Goal: Navigation & Orientation: Find specific page/section

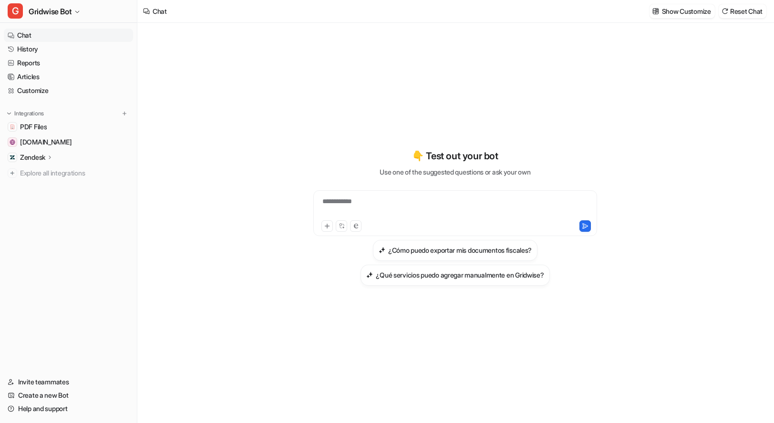
click at [685, 39] on div "**********" at bounding box center [455, 223] width 636 height 400
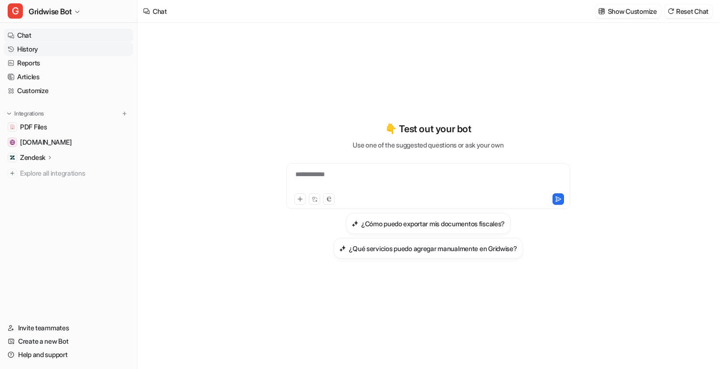
click at [61, 48] on link "History" at bounding box center [68, 48] width 129 height 13
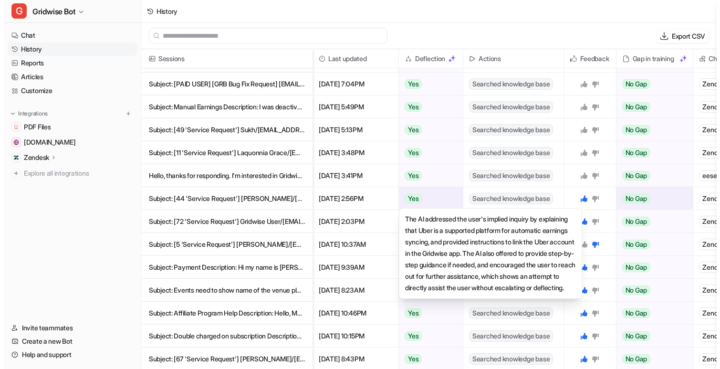
scroll to position [178, 0]
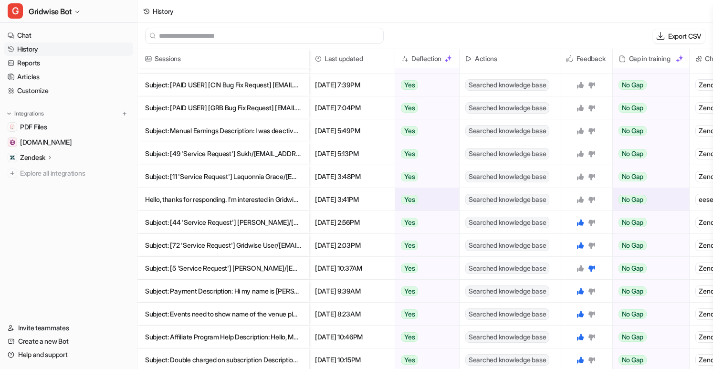
click at [240, 197] on p "Hello, thanks for responding. I'm interested in Gridwise. Solo app seems to be t" at bounding box center [223, 199] width 156 height 23
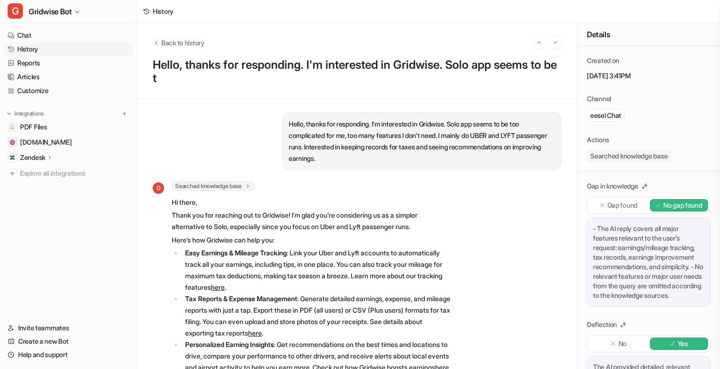
click at [160, 43] on button "Back to history" at bounding box center [179, 43] width 52 height 10
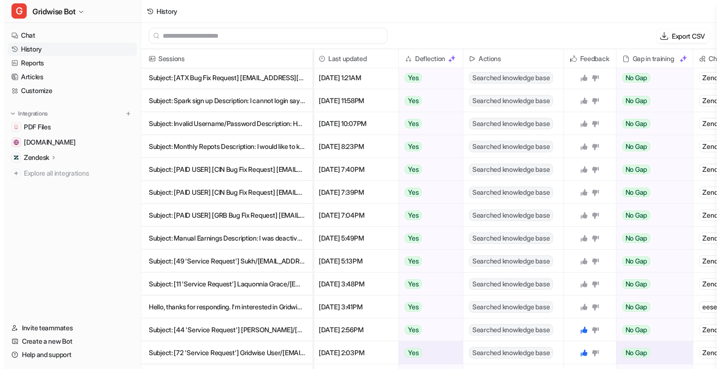
scroll to position [105, 0]
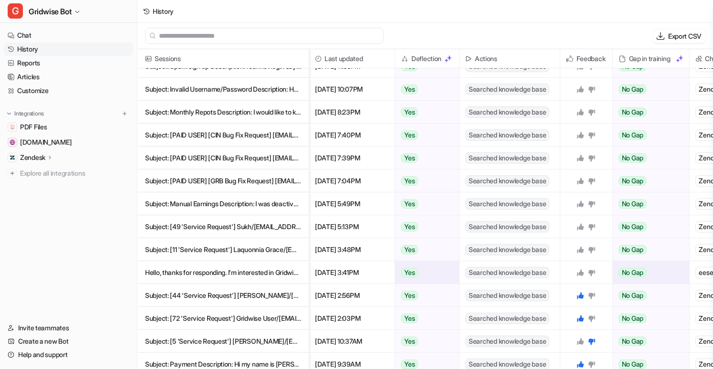
click at [577, 274] on icon at bounding box center [580, 272] width 7 height 7
click at [233, 246] on p "Subject: [11 'Service Request'] Laquonnia Grace/[EMAIL_ADDRESS][DOMAIN_NAME]> D…" at bounding box center [223, 249] width 156 height 23
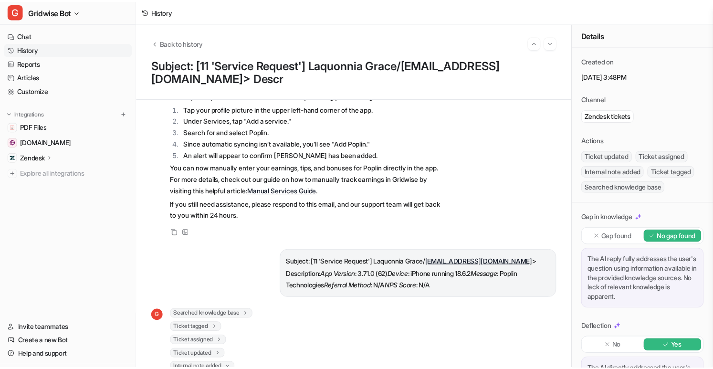
scroll to position [281, 0]
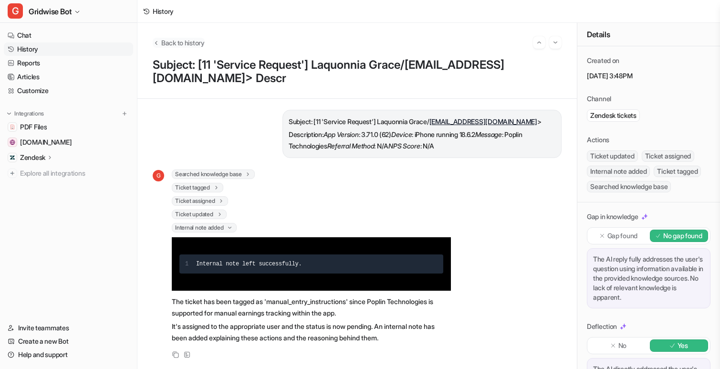
click at [174, 41] on span "Back to history" at bounding box center [182, 43] width 43 height 10
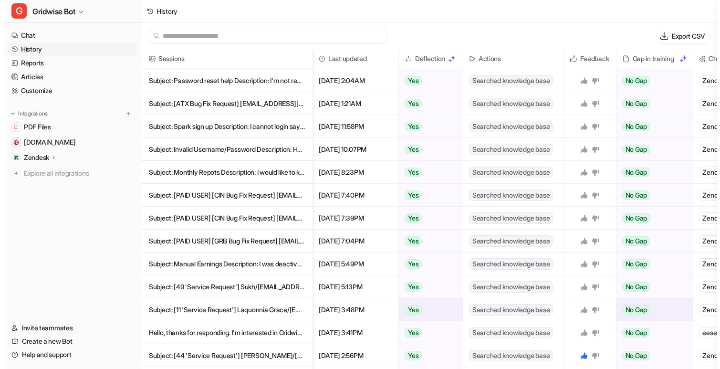
scroll to position [71, 0]
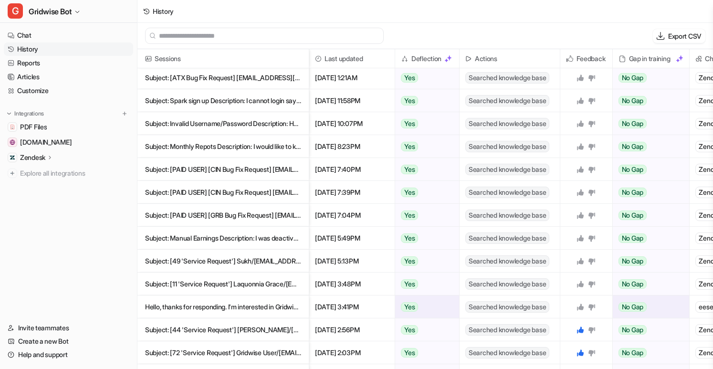
click at [579, 305] on icon at bounding box center [580, 307] width 8 height 8
click at [579, 284] on icon at bounding box center [580, 283] width 7 height 7
click at [251, 258] on p "Subject: [49 'Service Request'] Sukh/[EMAIL_ADDRESS][DOMAIN_NAME]> Description:…" at bounding box center [223, 260] width 156 height 23
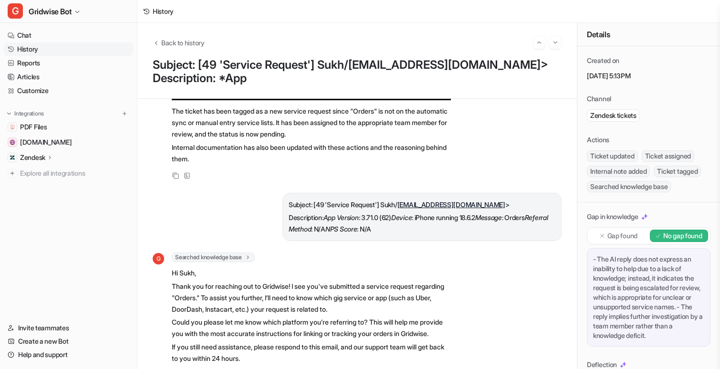
scroll to position [232, 0]
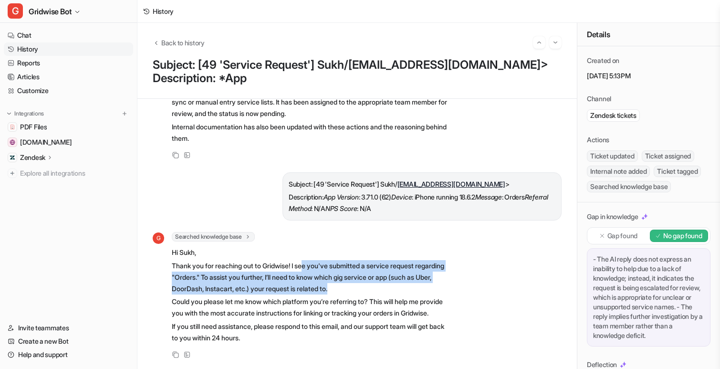
drag, startPoint x: 323, startPoint y: 252, endPoint x: 431, endPoint y: 270, distance: 109.3
click at [431, 270] on p "Thank you for reaching out to Gridwise! I see you've submitted a service reques…" at bounding box center [311, 277] width 279 height 34
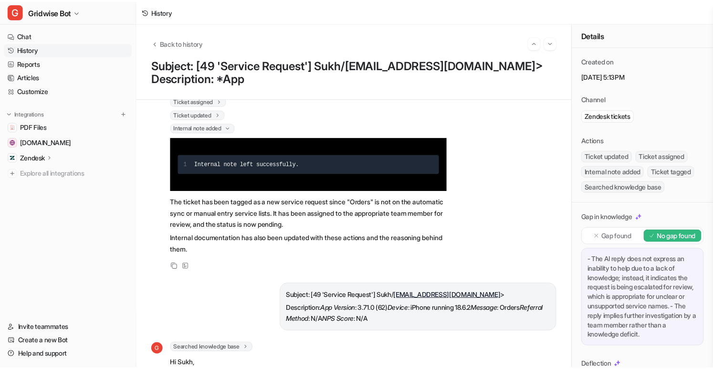
scroll to position [0, 0]
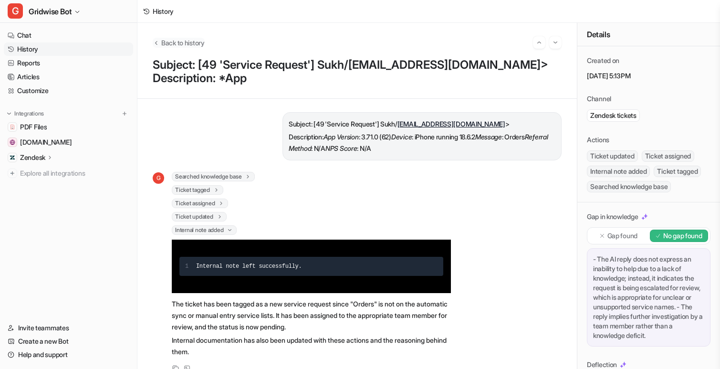
click at [190, 45] on span "Back to history" at bounding box center [182, 43] width 43 height 10
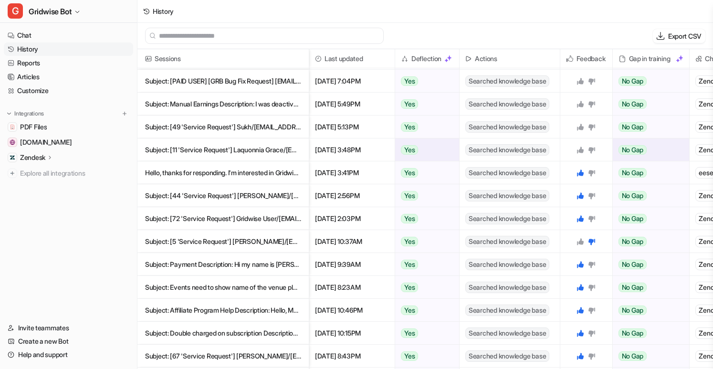
scroll to position [204, 0]
click at [580, 151] on icon at bounding box center [580, 150] width 7 height 7
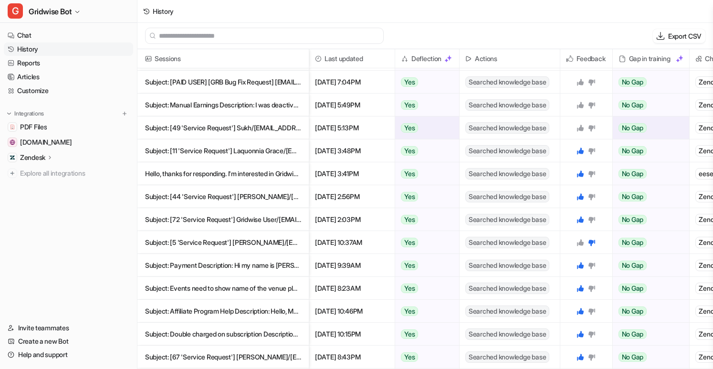
click at [583, 125] on icon at bounding box center [580, 128] width 8 height 8
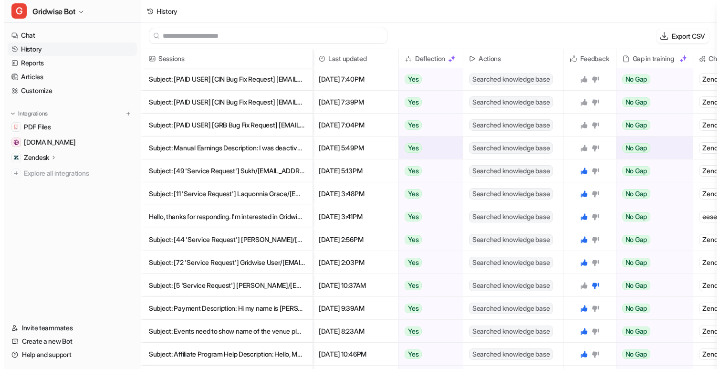
scroll to position [158, 0]
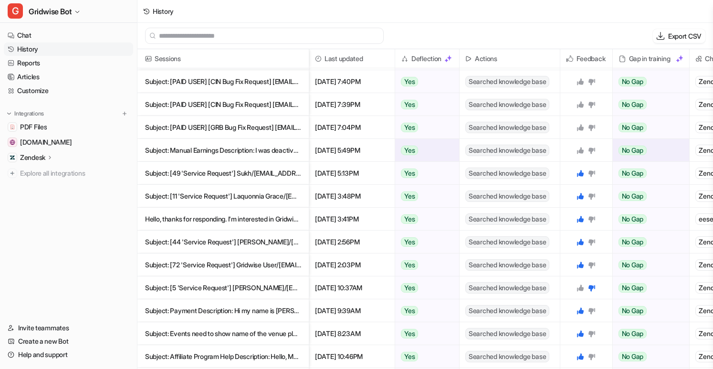
click at [279, 147] on p "Subject: Manual Earnings Description: I was deactivated from Spark Driver no ca" at bounding box center [223, 150] width 156 height 23
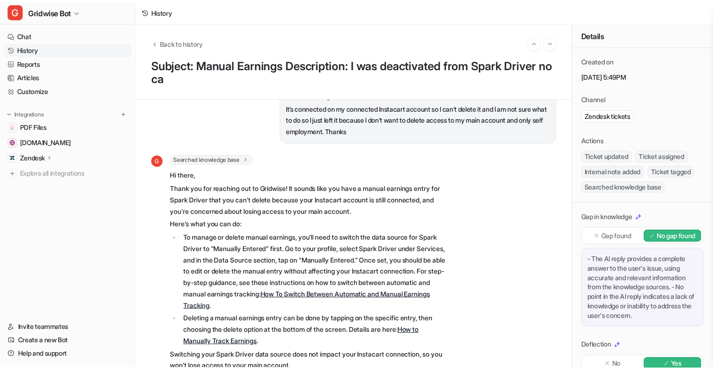
scroll to position [436, 0]
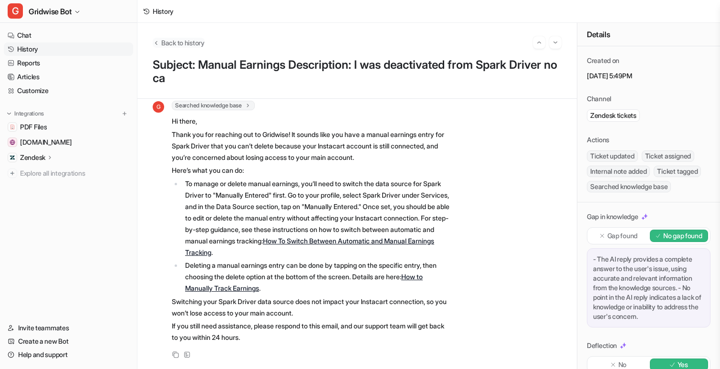
click at [202, 43] on span "Back to history" at bounding box center [182, 43] width 43 height 10
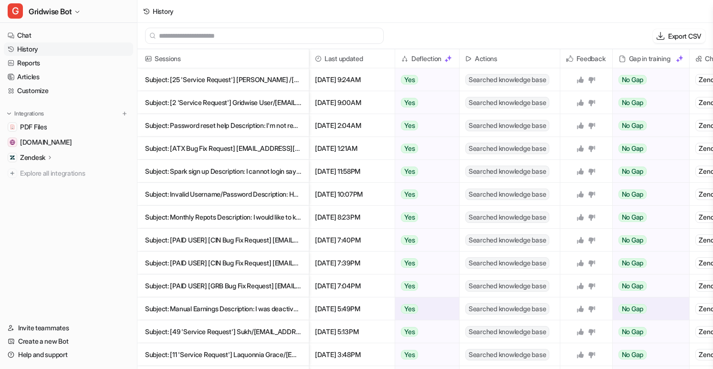
click at [578, 311] on icon at bounding box center [580, 309] width 8 height 8
click at [577, 329] on icon at bounding box center [580, 332] width 8 height 8
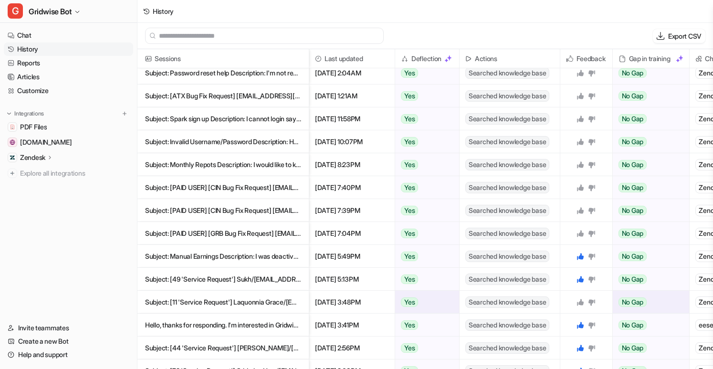
scroll to position [70, 0]
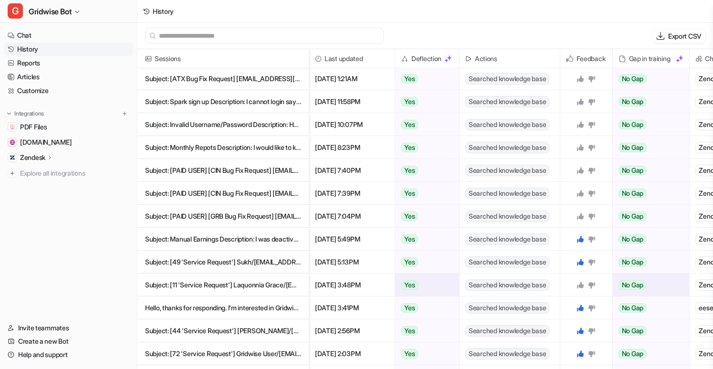
click at [578, 285] on icon at bounding box center [580, 285] width 8 height 8
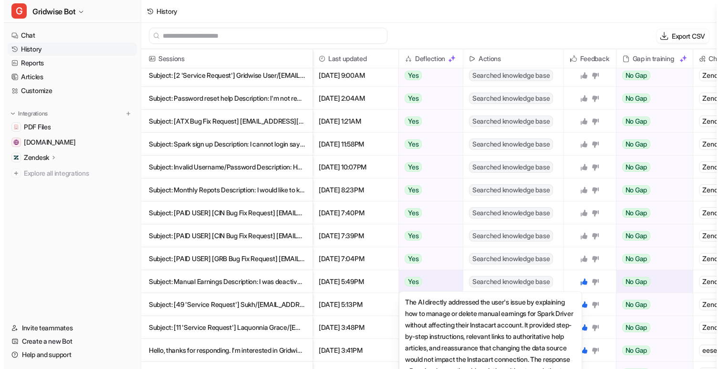
scroll to position [0, 0]
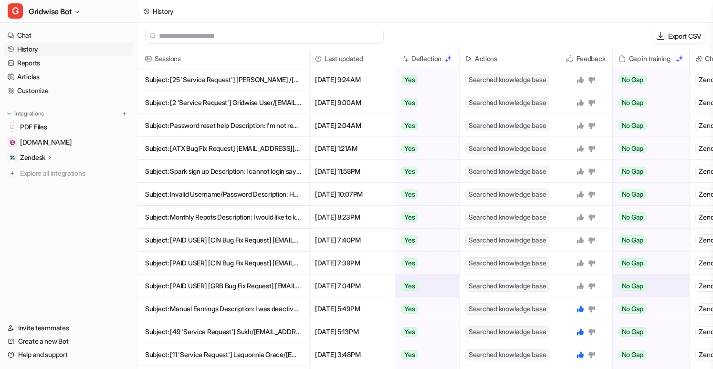
click at [223, 280] on p "Subject: [PAID USER] [GRB Bug Fix Request] [EMAIL_ADDRESS][DOMAIN_NAME] Descrip…" at bounding box center [223, 285] width 156 height 23
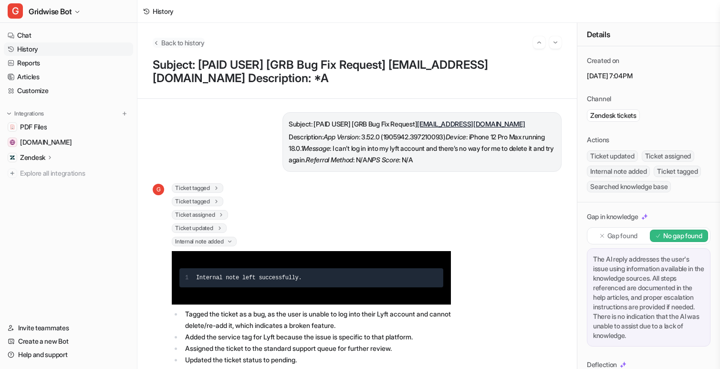
click at [194, 39] on span "Back to history" at bounding box center [182, 43] width 43 height 10
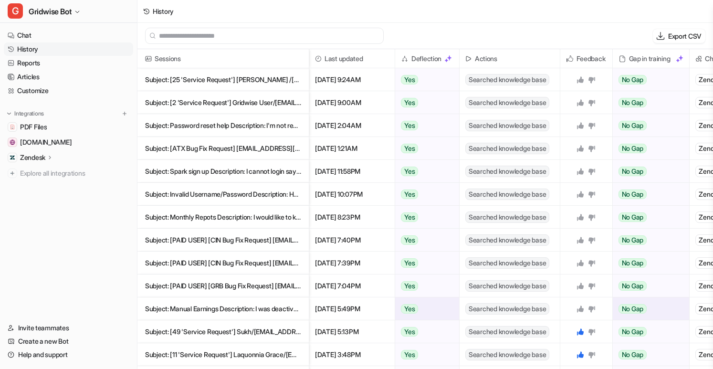
click at [579, 310] on icon at bounding box center [580, 308] width 7 height 7
click at [577, 285] on icon at bounding box center [580, 286] width 8 height 8
click at [262, 265] on p "Subject: [PAID USER] [CIN Bug Fix Request] [EMAIL_ADDRESS][DOMAIN_NAME] Descrip…" at bounding box center [223, 262] width 156 height 23
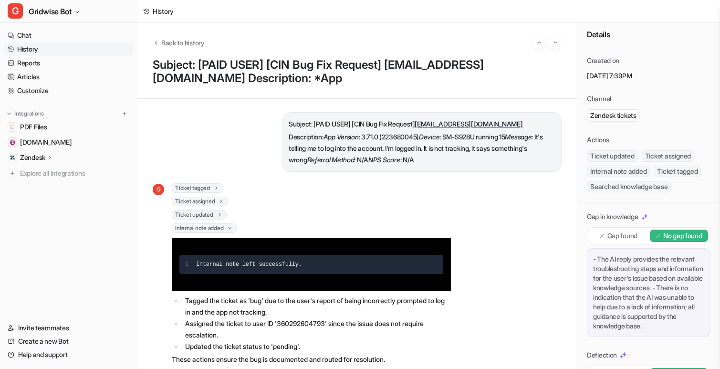
click at [210, 44] on div "Back to history" at bounding box center [357, 42] width 409 height 12
click at [187, 44] on span "Back to history" at bounding box center [182, 43] width 43 height 10
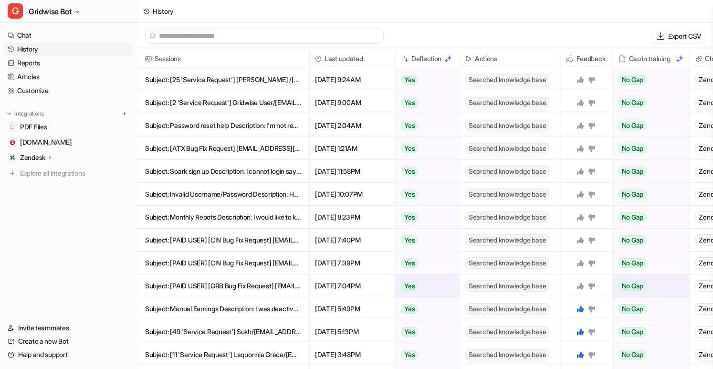
click at [581, 285] on icon at bounding box center [580, 285] width 7 height 7
click at [580, 265] on icon at bounding box center [580, 262] width 7 height 7
click at [252, 243] on p "Subject: [PAID USER] [CIN Bug Fix Request] [EMAIL_ADDRESS][DOMAIN_NAME] Descrip…" at bounding box center [223, 239] width 156 height 23
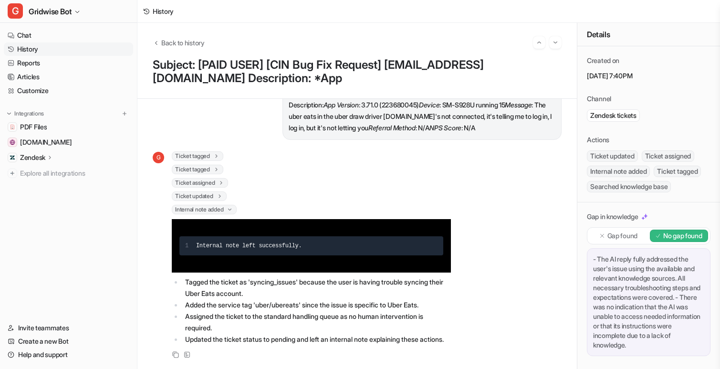
scroll to position [356, 0]
click at [176, 42] on span "Back to history" at bounding box center [182, 43] width 43 height 10
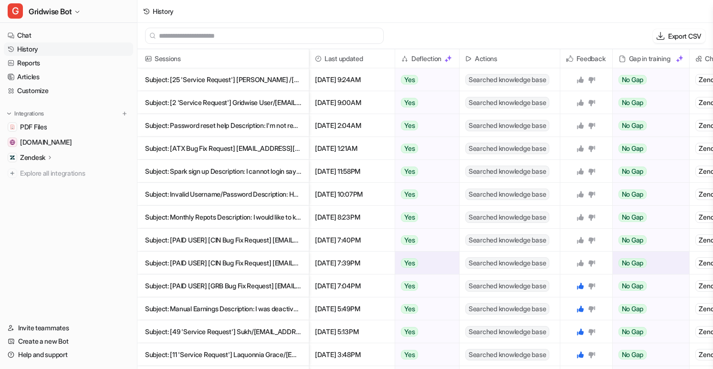
click at [577, 263] on icon at bounding box center [580, 262] width 7 height 7
click at [582, 239] on icon at bounding box center [580, 240] width 7 height 7
click at [245, 216] on p "Subject: Monthly Repots Description: I would like to know how can I view not on" at bounding box center [223, 217] width 156 height 23
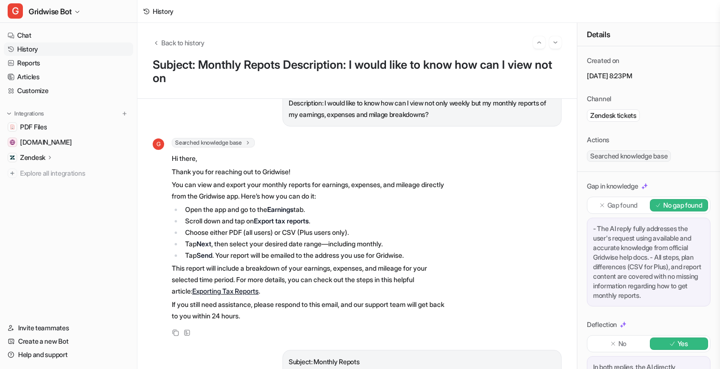
scroll to position [228, 0]
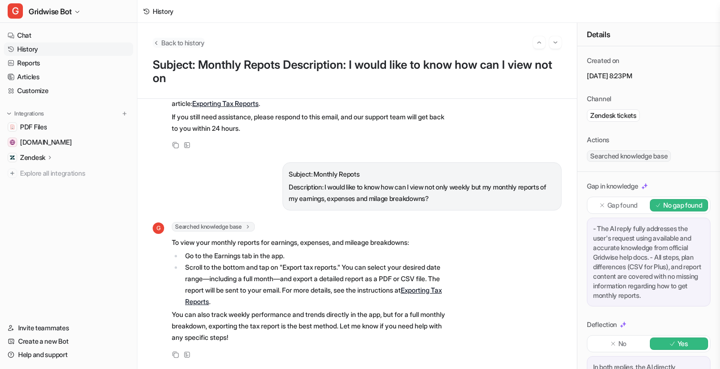
click at [172, 42] on span "Back to history" at bounding box center [182, 43] width 43 height 10
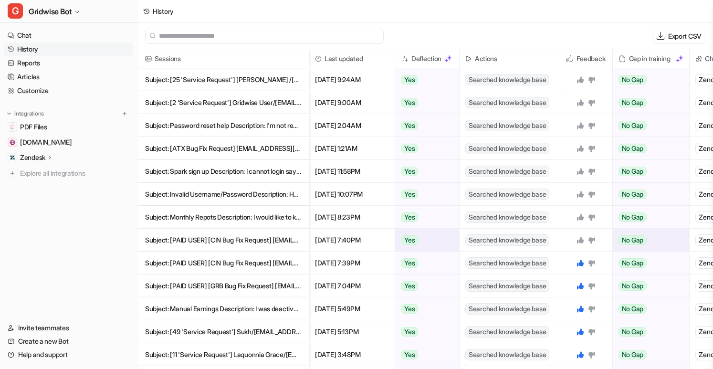
click at [578, 240] on icon at bounding box center [580, 240] width 8 height 8
click at [581, 217] on icon at bounding box center [580, 217] width 7 height 7
click at [249, 188] on p "Subject: Invalid Username/Password Description: Hello, I am suddenly logged o" at bounding box center [223, 194] width 156 height 23
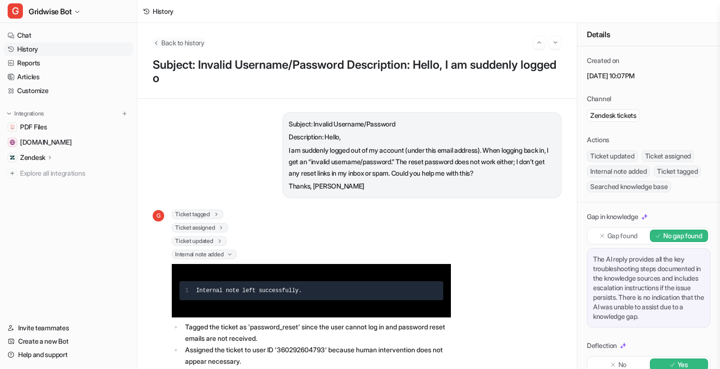
click at [194, 43] on span "Back to history" at bounding box center [182, 43] width 43 height 10
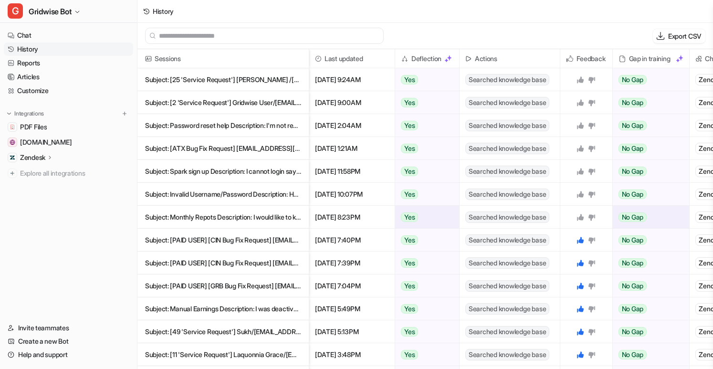
click at [581, 216] on icon at bounding box center [580, 217] width 8 height 8
click at [581, 193] on icon at bounding box center [580, 194] width 7 height 7
click at [237, 172] on p "Subject: Spark sign up Description: I cannot login says the codes that are sent" at bounding box center [223, 171] width 156 height 23
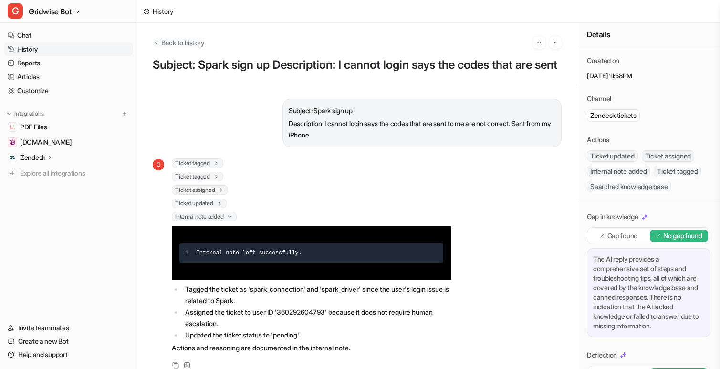
click at [199, 42] on span "Back to history" at bounding box center [182, 43] width 43 height 10
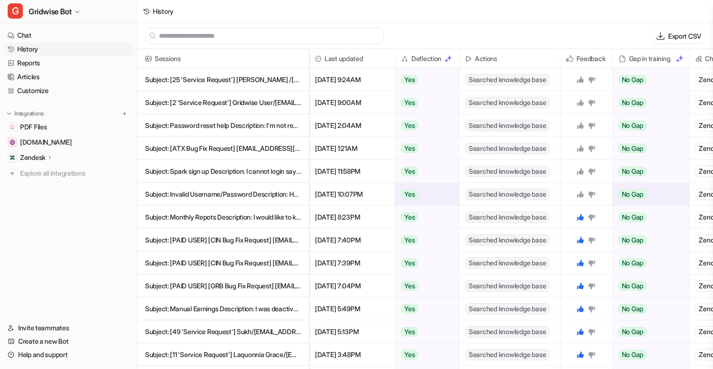
click at [581, 194] on icon at bounding box center [580, 194] width 7 height 7
click at [579, 173] on icon at bounding box center [580, 171] width 7 height 7
click at [262, 144] on p "Subject: [ATX Bug Fix Request] [EMAIL_ADDRESS][DOMAIN_NAME] Description: *App V…" at bounding box center [223, 148] width 156 height 23
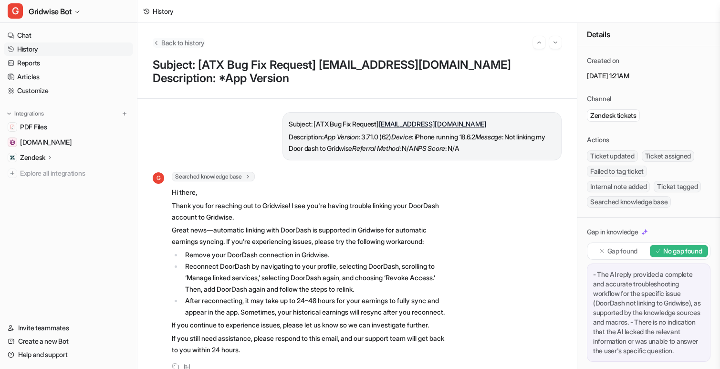
click at [185, 47] on span "Back to history" at bounding box center [182, 43] width 43 height 10
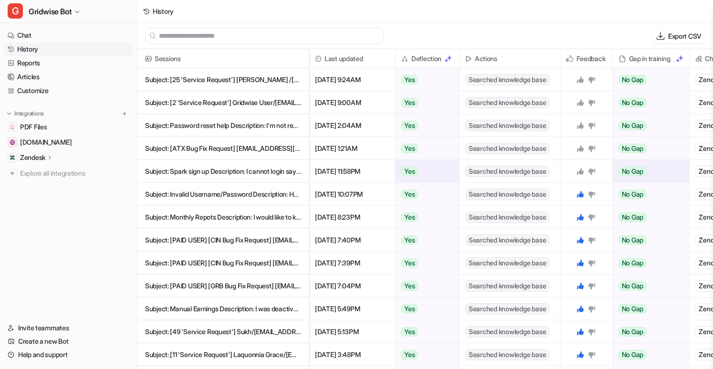
click at [581, 170] on icon at bounding box center [580, 171] width 7 height 7
click at [581, 148] on icon at bounding box center [580, 148] width 7 height 7
click at [228, 123] on p "Subject: Password reset help Description: I'm not receiving the password reset" at bounding box center [223, 125] width 156 height 23
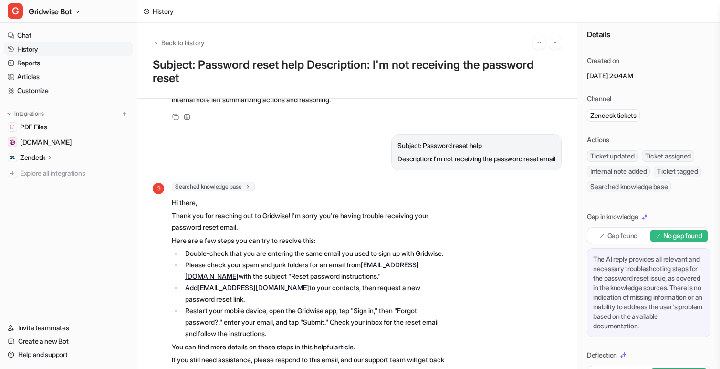
scroll to position [266, 0]
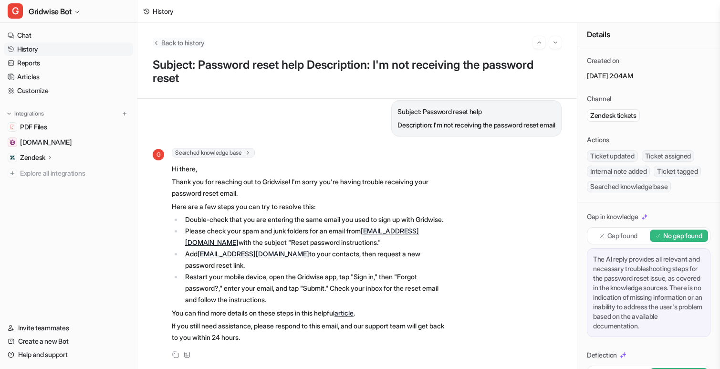
click at [169, 42] on span "Back to history" at bounding box center [182, 43] width 43 height 10
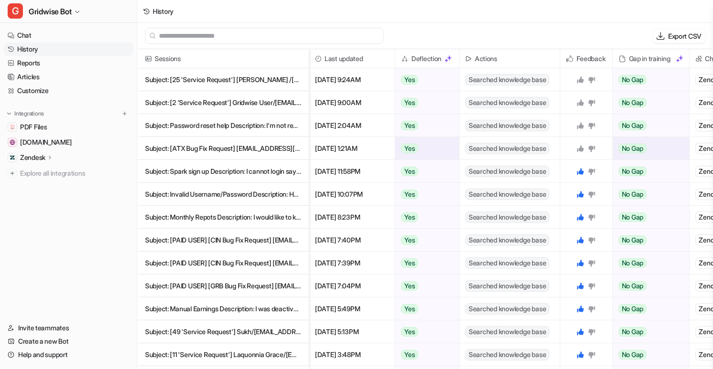
click at [580, 147] on icon at bounding box center [580, 148] width 7 height 7
click at [579, 130] on div at bounding box center [586, 125] width 44 height 22
click at [579, 126] on icon at bounding box center [580, 125] width 7 height 7
click at [238, 99] on p "Subject: [2 'Service Request'] Gridwise User/[EMAIL_ADDRESS][DOMAIN_NAME]> Desc…" at bounding box center [223, 102] width 156 height 23
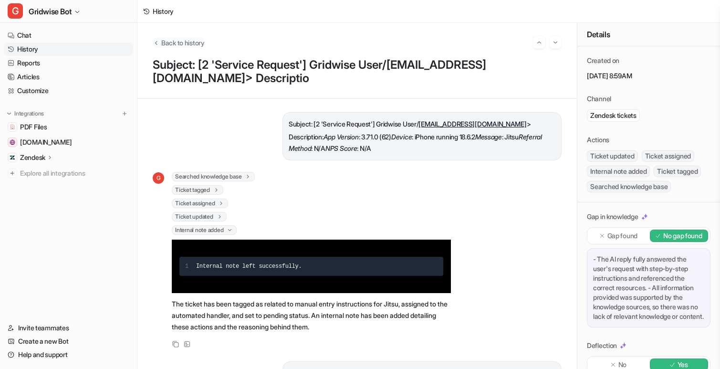
click at [185, 44] on span "Back to history" at bounding box center [182, 43] width 43 height 10
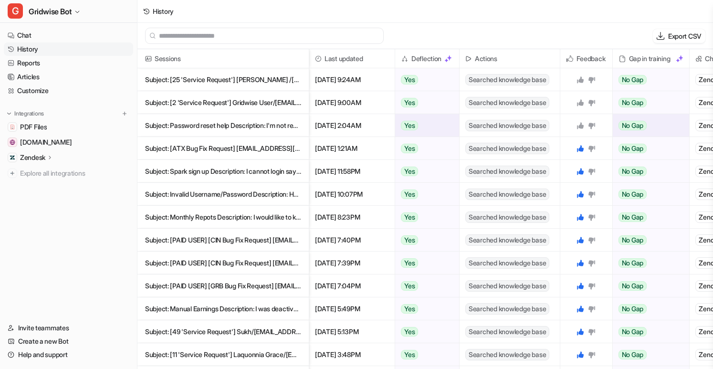
click at [579, 123] on icon at bounding box center [580, 126] width 8 height 8
click at [580, 108] on div at bounding box center [586, 102] width 44 height 22
click at [580, 105] on icon at bounding box center [580, 103] width 8 height 8
click at [277, 81] on p "Subject: [25 'Service Request'] [PERSON_NAME] /[EMAIL_ADDRESS][DOMAIN_NAME]>" at bounding box center [223, 79] width 156 height 23
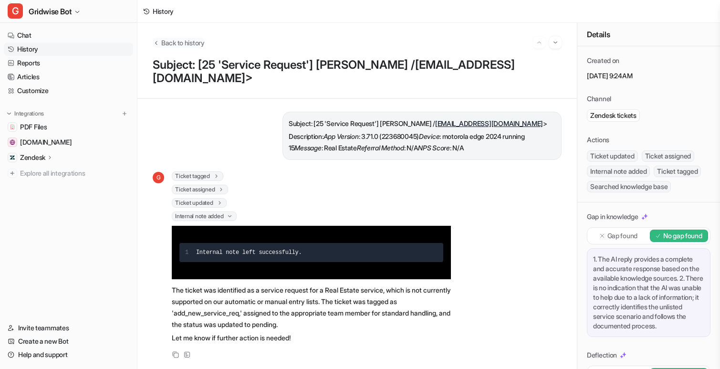
scroll to position [216, 0]
click at [174, 39] on span "Back to history" at bounding box center [182, 43] width 43 height 10
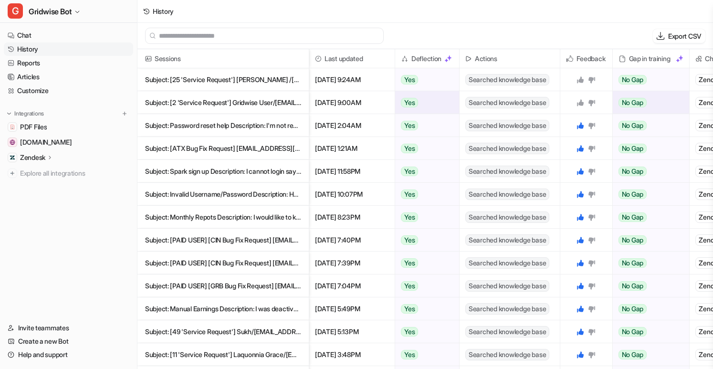
click at [579, 103] on icon at bounding box center [580, 102] width 7 height 7
click at [577, 83] on icon at bounding box center [580, 79] width 7 height 7
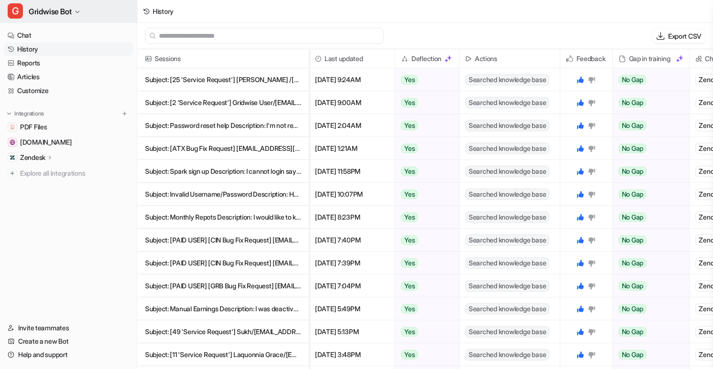
click at [88, 14] on button "G Gridwise Bot" at bounding box center [68, 11] width 137 height 23
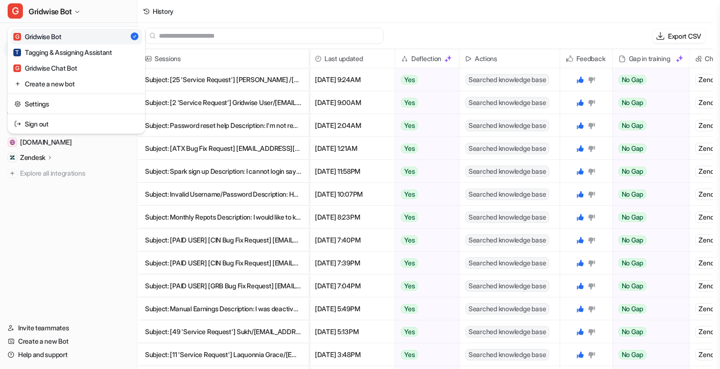
click at [619, 32] on div "G Gridwise Bot G Gridwise Bot T Tagging & Assigning Assistant G Gridwise Chat B…" at bounding box center [356, 184] width 713 height 369
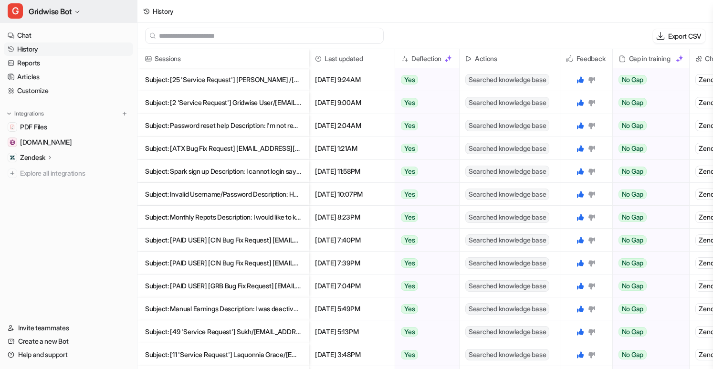
click at [76, 12] on button "G Gridwise Bot" at bounding box center [68, 11] width 137 height 23
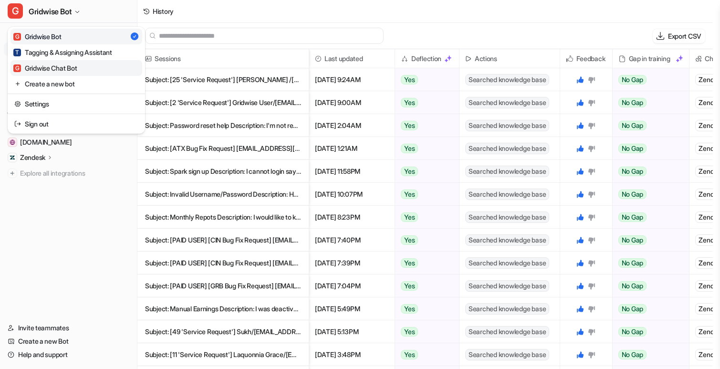
click at [77, 67] on div "G Gridwise Chat Bot" at bounding box center [44, 68] width 63 height 10
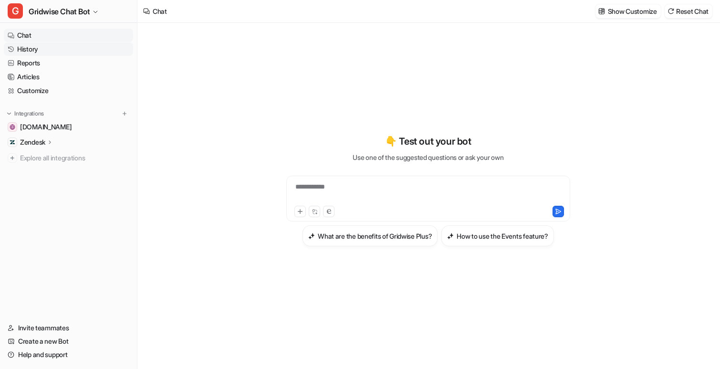
click at [40, 47] on link "History" at bounding box center [68, 48] width 129 height 13
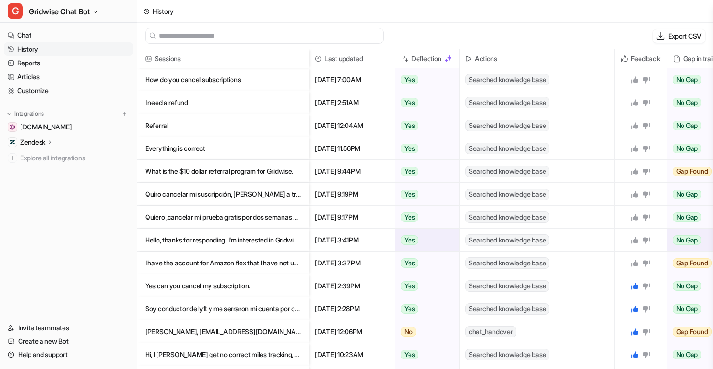
click at [630, 237] on div at bounding box center [640, 239] width 44 height 22
click at [633, 240] on icon at bounding box center [634, 240] width 7 height 7
click at [636, 262] on icon at bounding box center [634, 262] width 7 height 7
click at [472, 27] on div "Export CSV" at bounding box center [424, 36] width 575 height 26
click at [218, 221] on p "Quiero ,cancelar mi prueba gratis por dos semanas no me siento cómodo con esta a" at bounding box center [223, 217] width 156 height 23
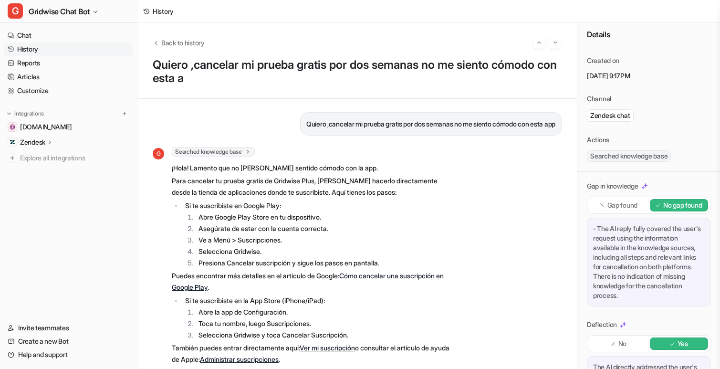
click at [411, 125] on p "Quiero ,cancelar mi prueba gratis por dos semanas no me siento cómodo con esta …" at bounding box center [430, 123] width 249 height 11
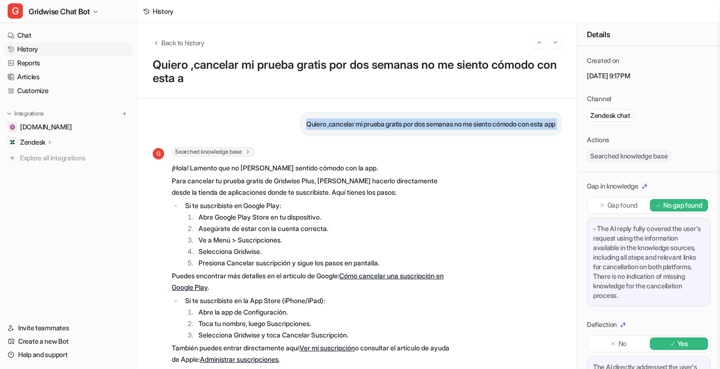
click at [411, 125] on p "Quiero ,cancelar mi prueba gratis por dos semanas no me siento cómodo con esta …" at bounding box center [430, 123] width 249 height 11
click at [405, 106] on div at bounding box center [405, 106] width 0 height 0
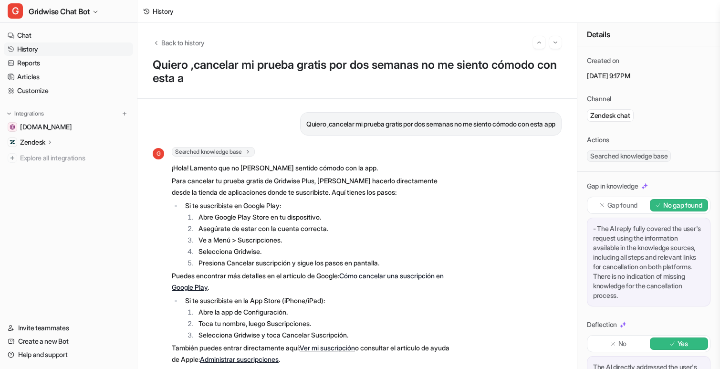
click at [497, 238] on div "G Searched knowledge base search_queries : [ "cancelar prueba gratis", "cancela…" at bounding box center [357, 282] width 409 height 271
click at [536, 45] on img "Go to previous session" at bounding box center [539, 42] width 7 height 9
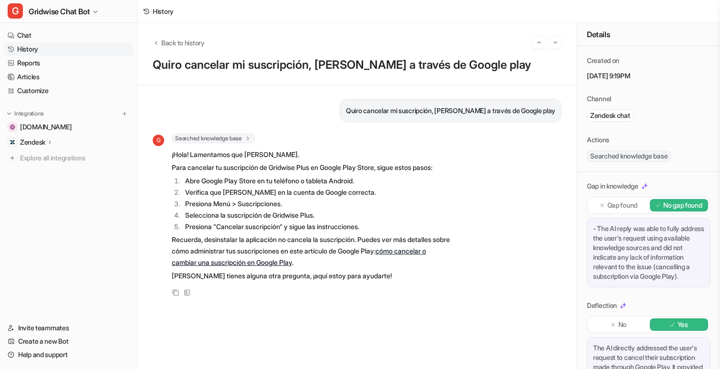
click at [468, 112] on p "Quiro cancelar mi suscripción, [PERSON_NAME] a través de Google play" at bounding box center [450, 110] width 209 height 11
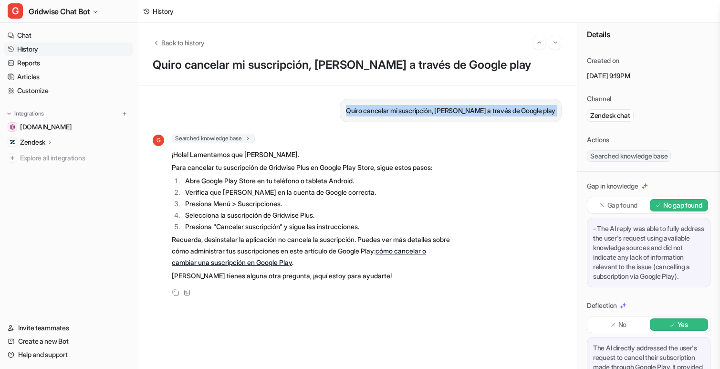
click at [468, 112] on p "Quiro cancelar mi suscripción, [PERSON_NAME] a través de Google play" at bounding box center [450, 110] width 209 height 11
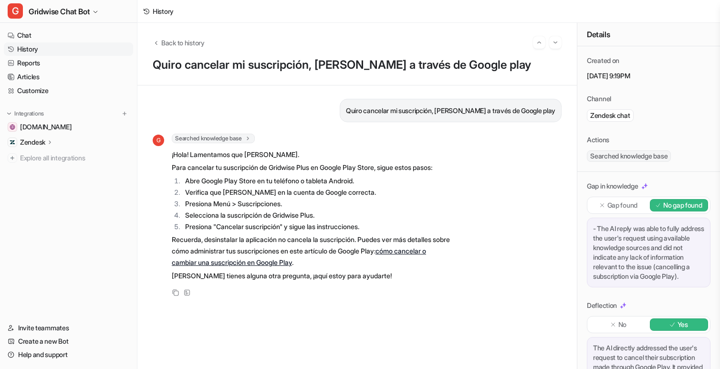
click at [502, 198] on div "G Searched knowledge base search_queries : [ "cancelar suscripción Google Play"…" at bounding box center [357, 216] width 409 height 165
click at [535, 47] on button "Go to previous session" at bounding box center [539, 42] width 12 height 12
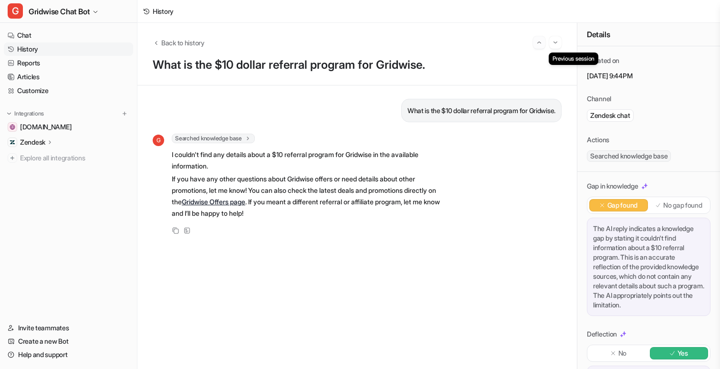
click at [536, 38] on img "Go to previous session" at bounding box center [539, 42] width 7 height 9
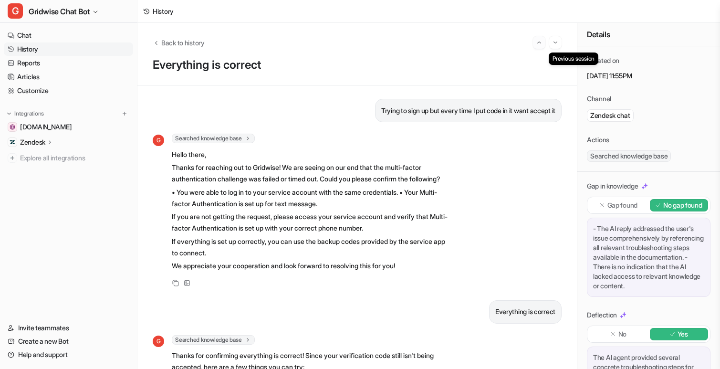
click at [536, 44] on img "Go to previous session" at bounding box center [539, 42] width 7 height 9
click at [176, 50] on div "Back to history Everything is correct" at bounding box center [356, 54] width 439 height 62
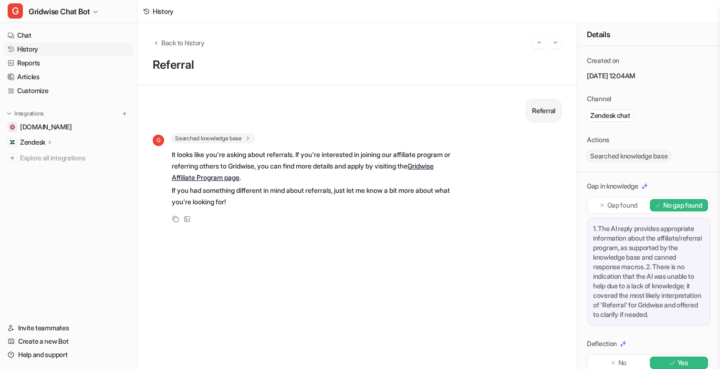
click at [160, 36] on div "Back to history Referral" at bounding box center [356, 54] width 439 height 62
click at [166, 41] on span "Back to history" at bounding box center [182, 43] width 43 height 10
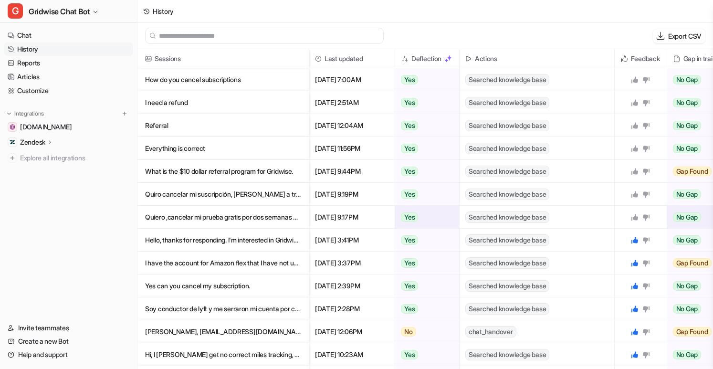
click at [636, 217] on icon at bounding box center [634, 217] width 7 height 7
click at [635, 195] on icon at bounding box center [634, 194] width 7 height 7
click at [633, 174] on icon at bounding box center [635, 171] width 8 height 8
click at [634, 148] on icon at bounding box center [634, 148] width 7 height 7
click at [182, 125] on p "Referral" at bounding box center [223, 125] width 156 height 23
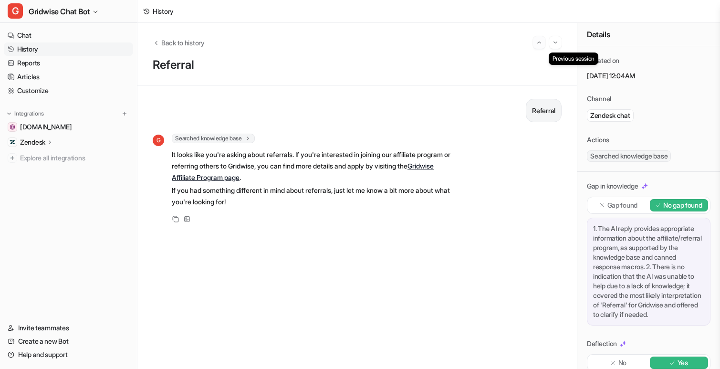
click at [541, 44] on img "Go to previous session" at bounding box center [539, 42] width 7 height 9
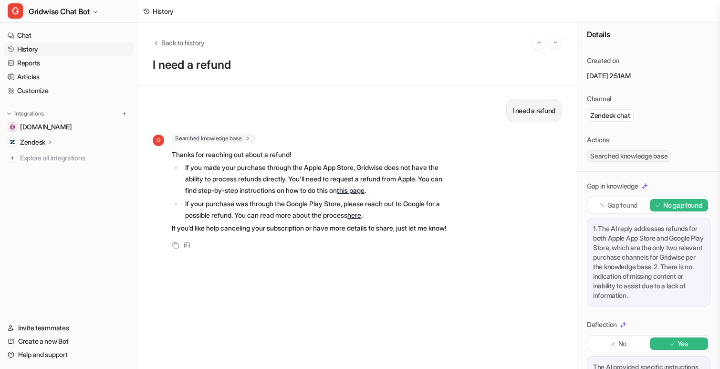
click at [532, 42] on div "Back to history" at bounding box center [357, 42] width 409 height 12
click at [534, 43] on button "Go to previous session" at bounding box center [539, 42] width 12 height 12
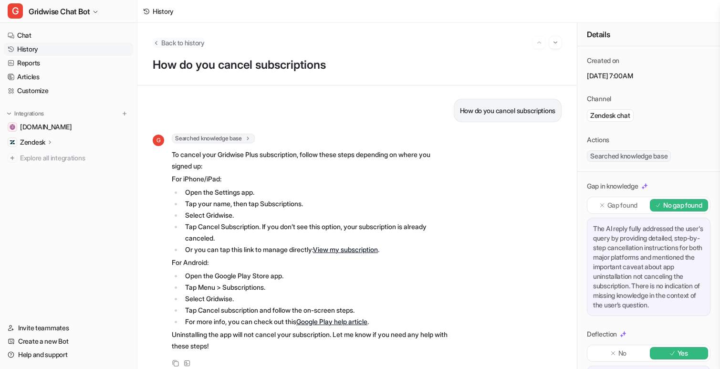
click at [177, 46] on span "Back to history" at bounding box center [182, 43] width 43 height 10
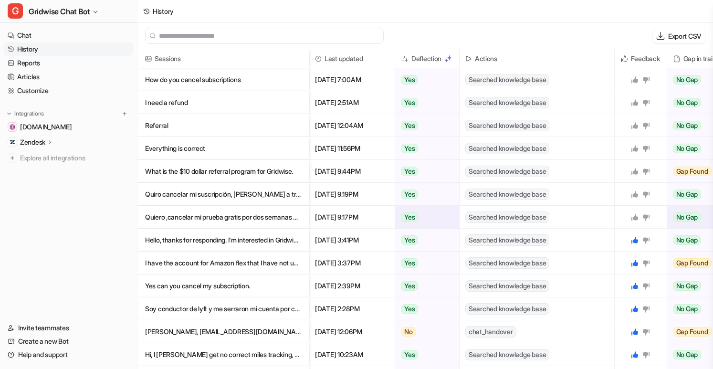
drag, startPoint x: 633, startPoint y: 217, endPoint x: 634, endPoint y: 209, distance: 7.7
click at [633, 218] on icon at bounding box center [634, 217] width 7 height 7
drag, startPoint x: 636, startPoint y: 195, endPoint x: 635, endPoint y: 184, distance: 11.1
click at [636, 195] on icon at bounding box center [634, 194] width 7 height 7
click at [633, 167] on icon at bounding box center [635, 171] width 8 height 8
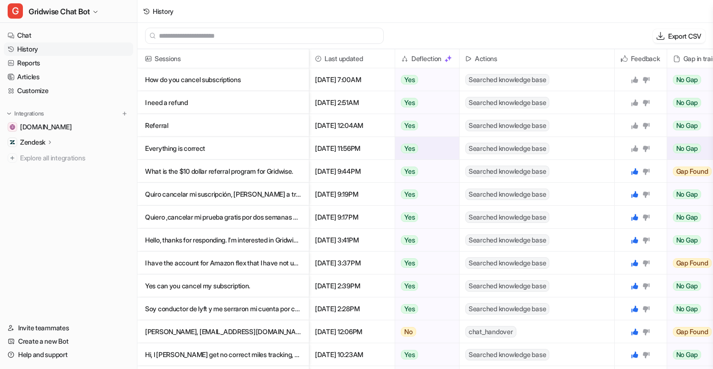
click at [634, 147] on icon at bounding box center [635, 149] width 8 height 8
click at [633, 124] on icon at bounding box center [635, 126] width 8 height 8
click at [635, 100] on icon at bounding box center [634, 102] width 7 height 7
click at [635, 82] on icon at bounding box center [634, 79] width 7 height 7
click at [592, 21] on div "History" at bounding box center [424, 11] width 575 height 23
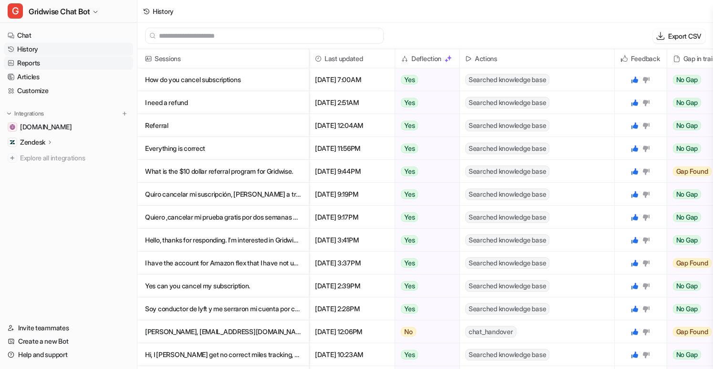
click at [36, 67] on link "Reports" at bounding box center [68, 62] width 129 height 13
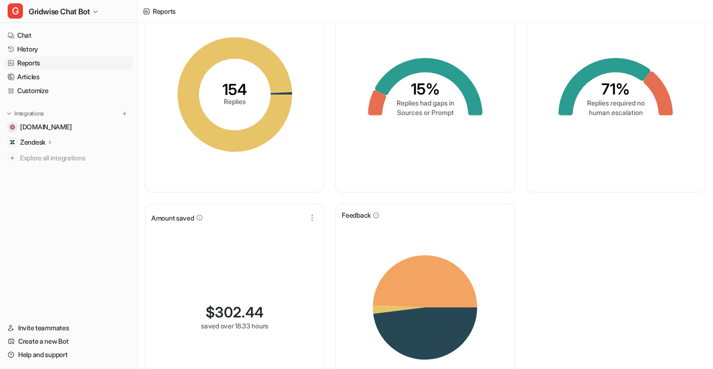
scroll to position [115, 0]
